Goal: Transaction & Acquisition: Book appointment/travel/reservation

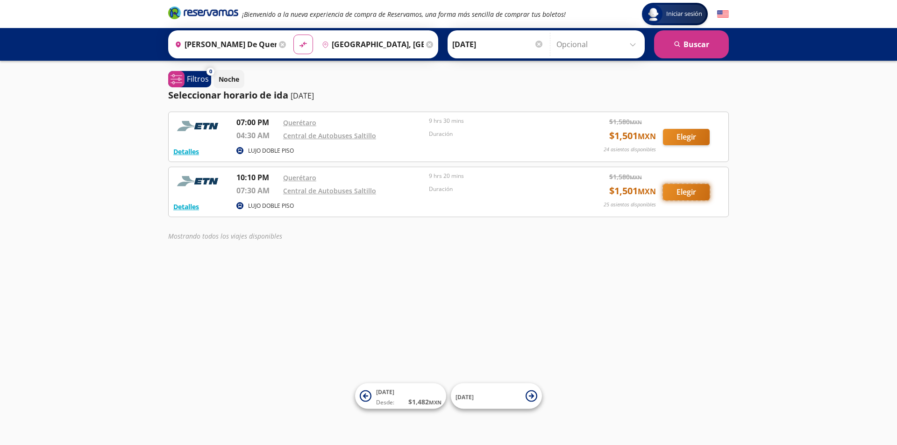
click at [677, 190] on button "Elegir" at bounding box center [686, 192] width 47 height 16
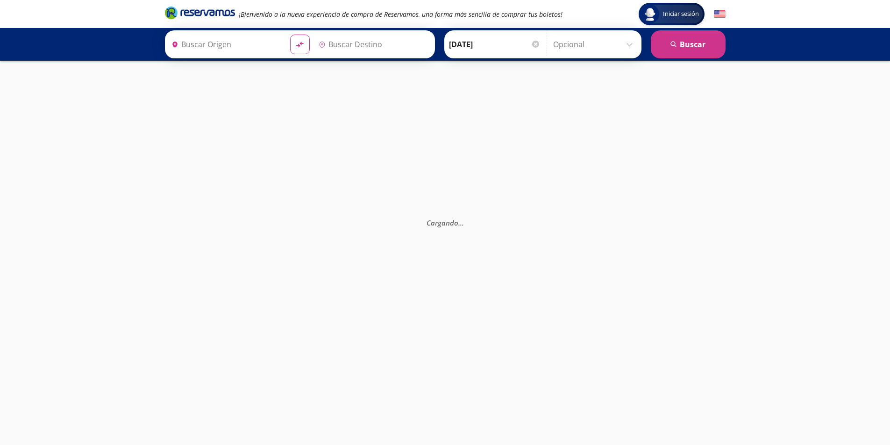
type input "[PERSON_NAME] de Querétaro, [GEOGRAPHIC_DATA]"
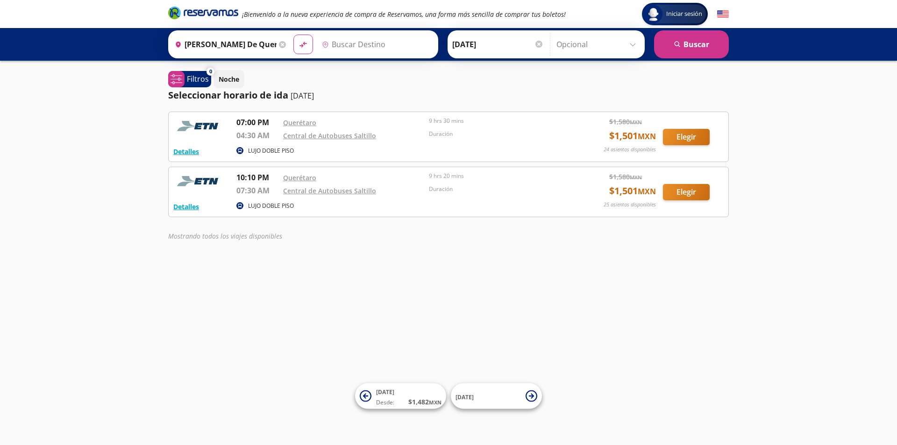
type input "[GEOGRAPHIC_DATA], [GEOGRAPHIC_DATA]"
